Goal: Task Accomplishment & Management: Complete application form

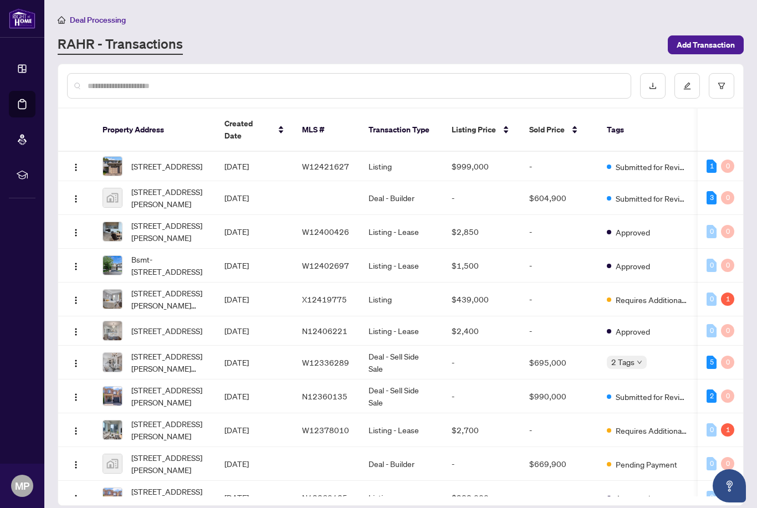
scroll to position [799, 0]
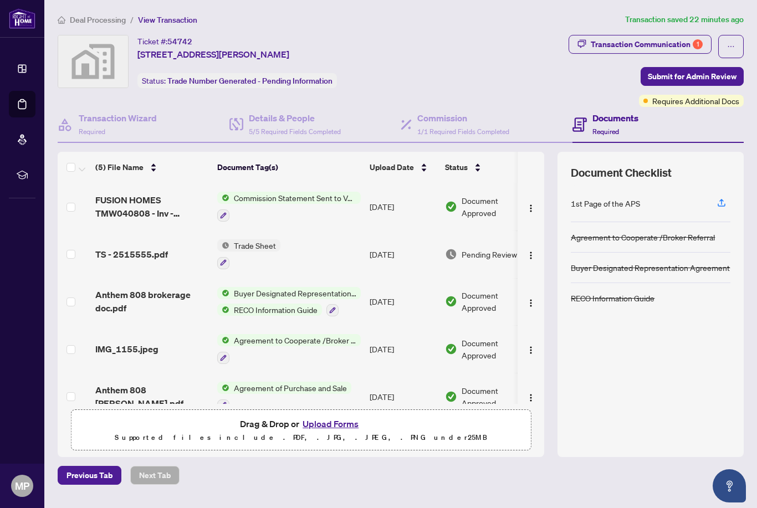
click at [114, 206] on span "FUSION HOMES TMW040808 - Inv - 2515555.pdf" at bounding box center [151, 206] width 113 height 27
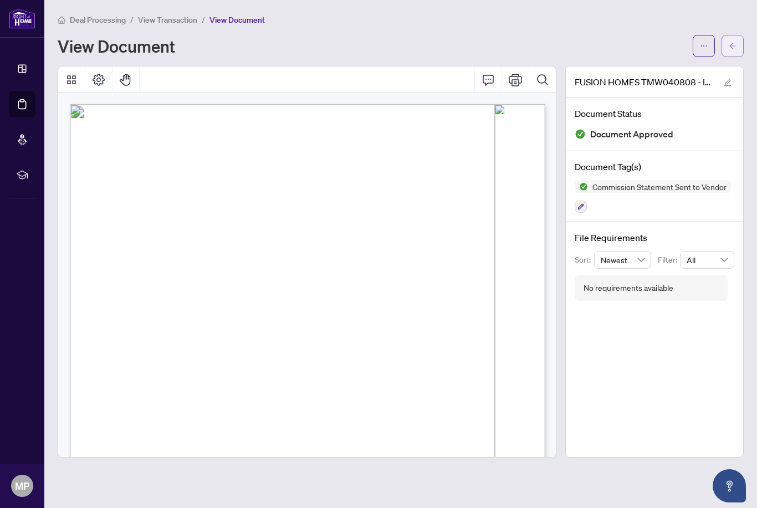
click at [740, 46] on button "button" at bounding box center [733, 46] width 22 height 22
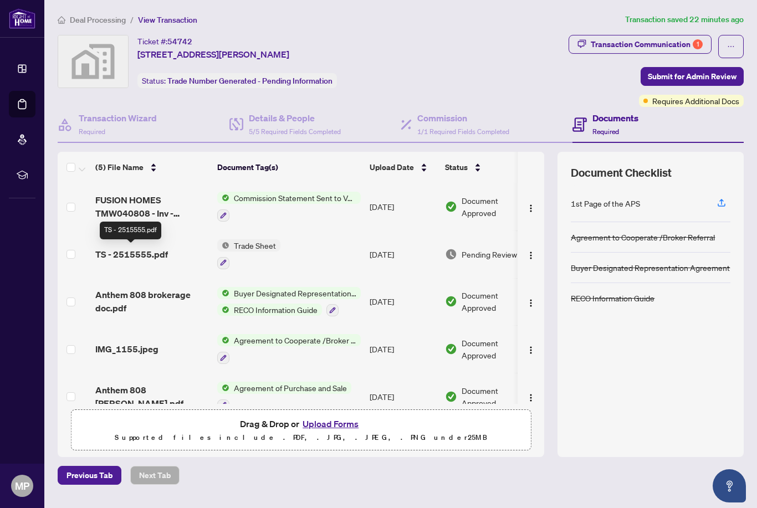
click at [116, 262] on td "TS - 2515555.pdf" at bounding box center [152, 255] width 122 height 48
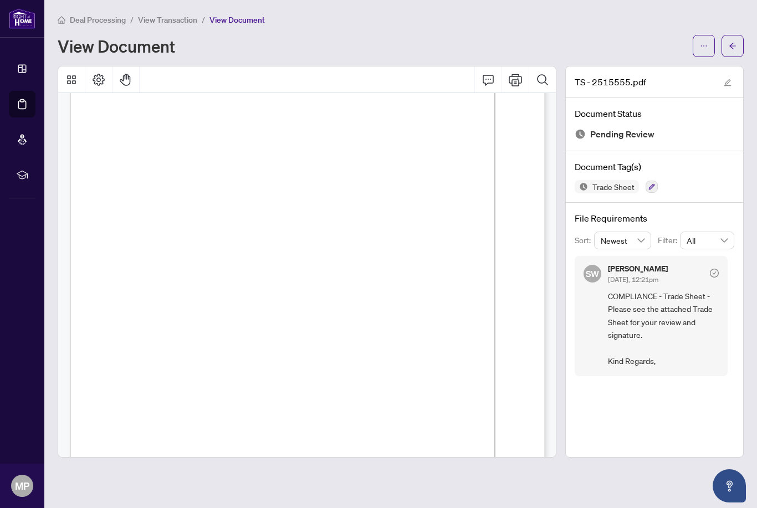
scroll to position [52, 0]
click at [704, 50] on span "button" at bounding box center [704, 46] width 8 height 18
click at [678, 70] on span "Download" at bounding box center [664, 70] width 84 height 12
click at [178, 18] on span "View Transaction" at bounding box center [167, 20] width 59 height 10
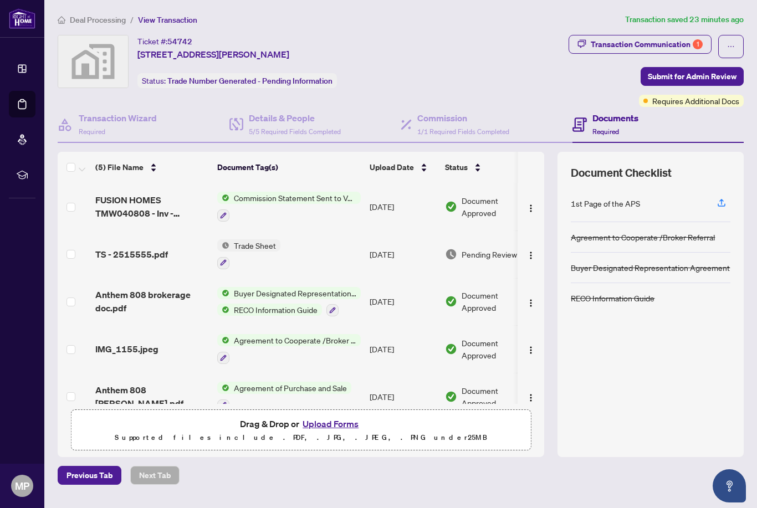
click at [328, 431] on button "Upload Forms" at bounding box center [330, 424] width 63 height 14
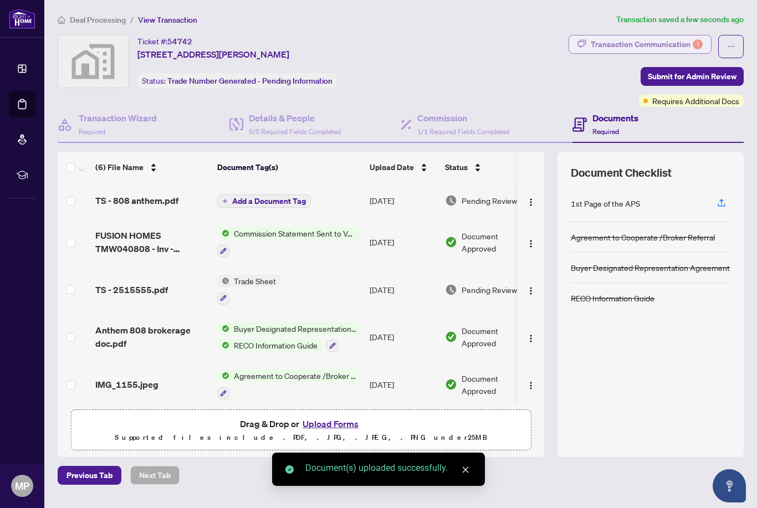
click at [694, 48] on div "Transaction Communication 1" at bounding box center [647, 44] width 112 height 18
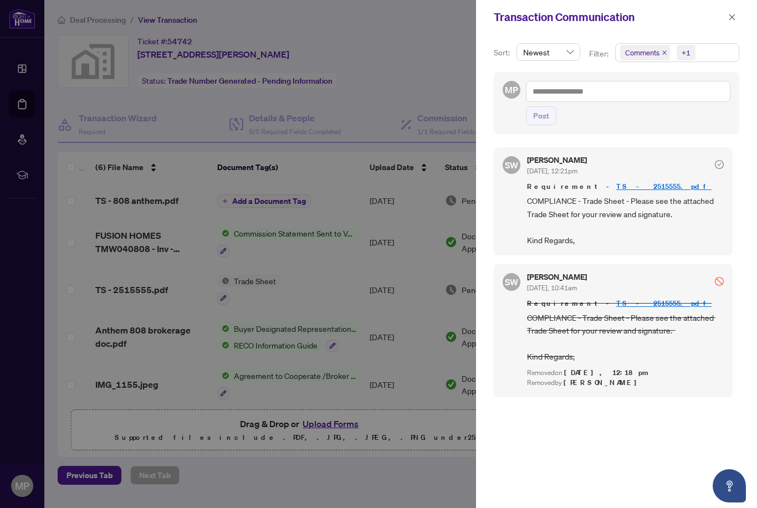
click at [450, 77] on div at bounding box center [378, 254] width 757 height 508
click at [726, 21] on button "button" at bounding box center [732, 17] width 14 height 13
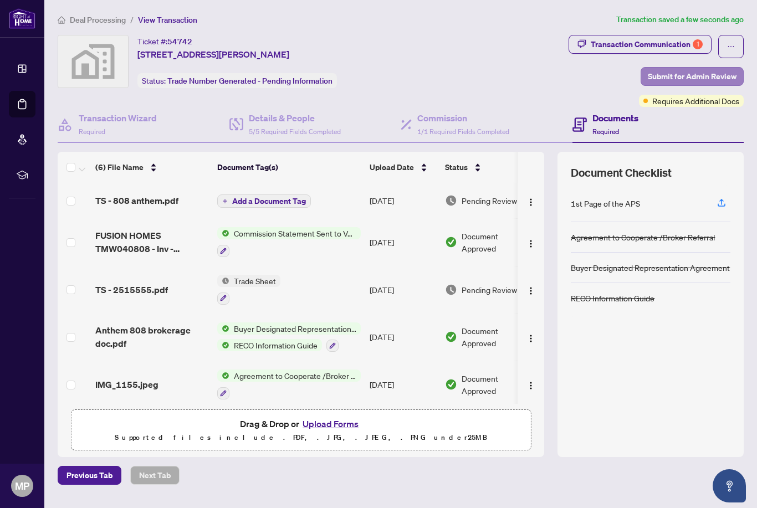
click at [687, 75] on span "Submit for Admin Review" at bounding box center [692, 77] width 89 height 18
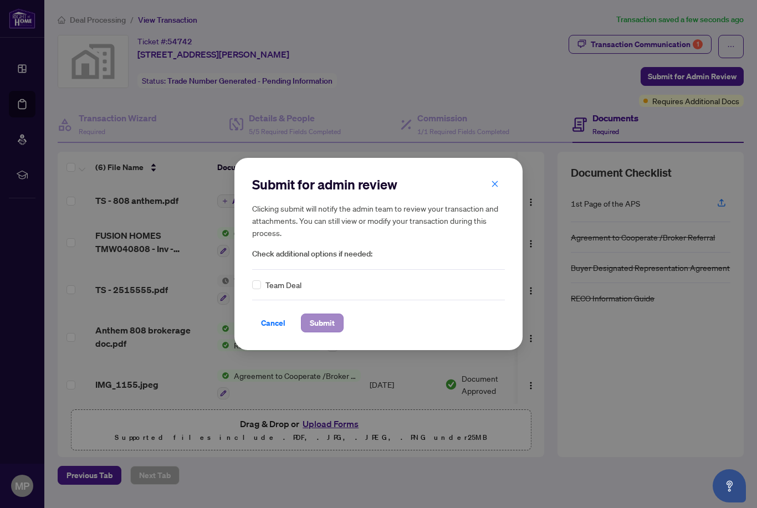
click at [326, 324] on span "Submit" at bounding box center [322, 323] width 25 height 18
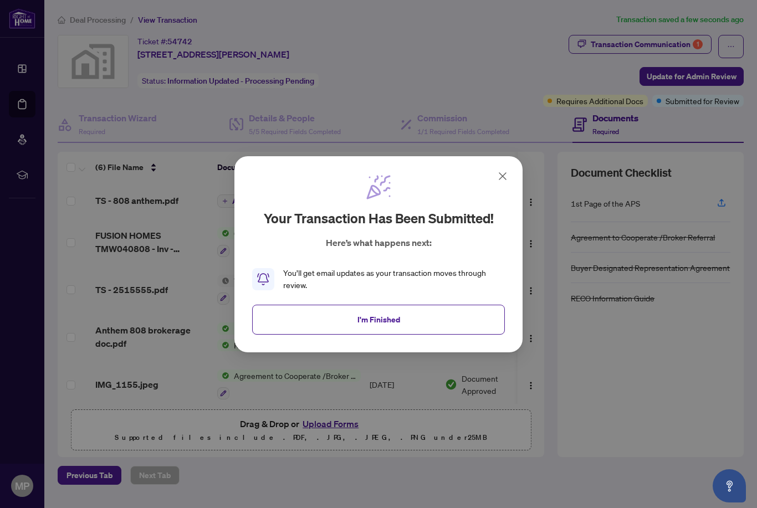
click at [80, 21] on div "Your transaction has been submitted! Here’s what happens next: You’ll get email…" at bounding box center [378, 254] width 757 height 508
click at [393, 315] on span "I'm Finished" at bounding box center [379, 319] width 43 height 18
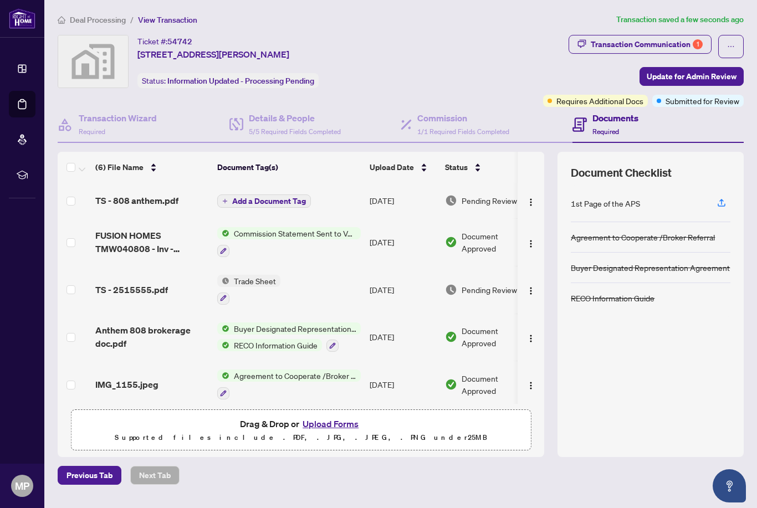
click at [78, 23] on span "Deal Processing" at bounding box center [98, 20] width 56 height 10
